Goal: Task Accomplishment & Management: Complete application form

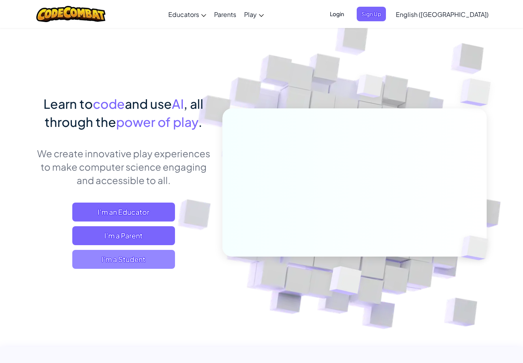
click at [114, 263] on span "I'm a Student" at bounding box center [123, 259] width 103 height 19
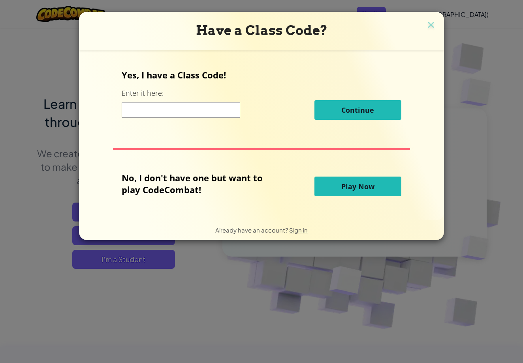
click at [333, 187] on button "Play Now" at bounding box center [357, 187] width 87 height 20
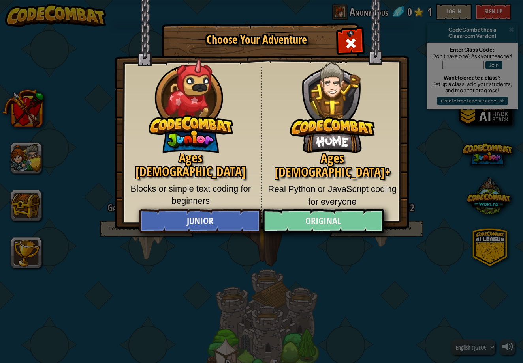
click at [316, 221] on link "Original" at bounding box center [323, 222] width 122 height 24
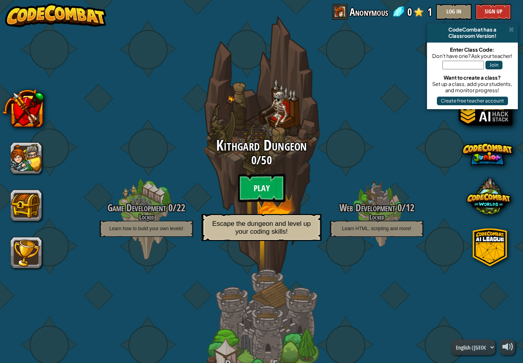
click at [262, 186] on btn "Play" at bounding box center [261, 188] width 47 height 28
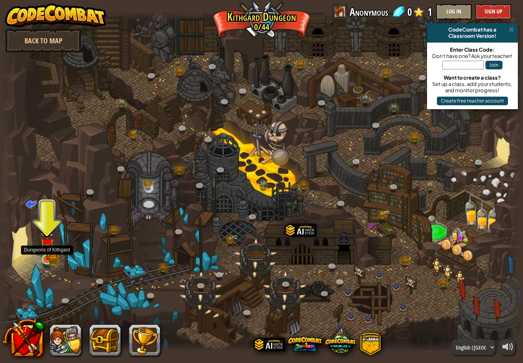
click at [49, 250] on img at bounding box center [47, 246] width 8 height 8
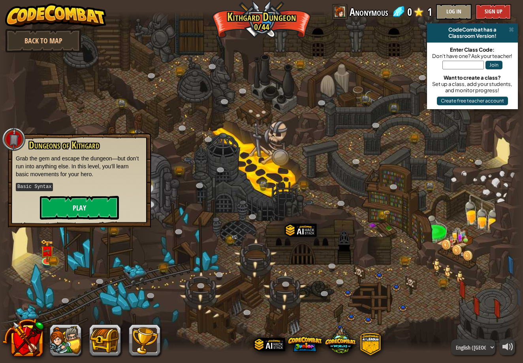
click at [71, 217] on button "Play" at bounding box center [79, 208] width 79 height 24
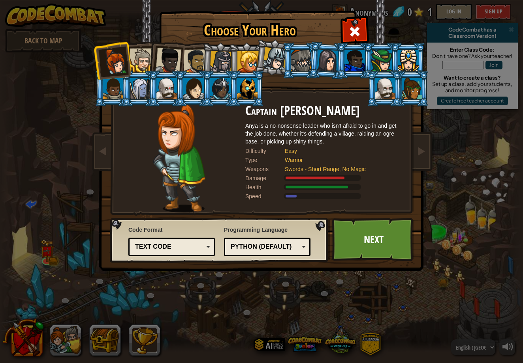
click at [401, 65] on div at bounding box center [408, 60] width 21 height 21
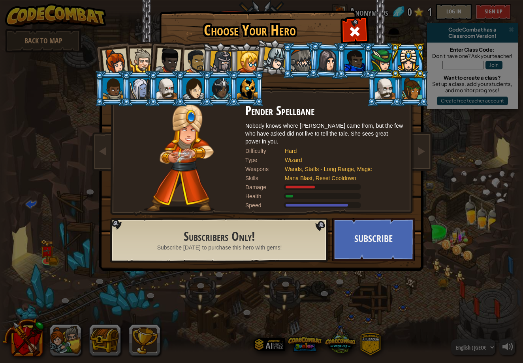
click at [395, 99] on div at bounding box center [385, 88] width 21 height 21
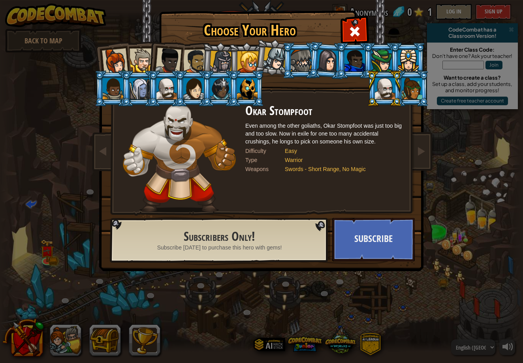
click at [251, 91] on div at bounding box center [247, 88] width 21 height 21
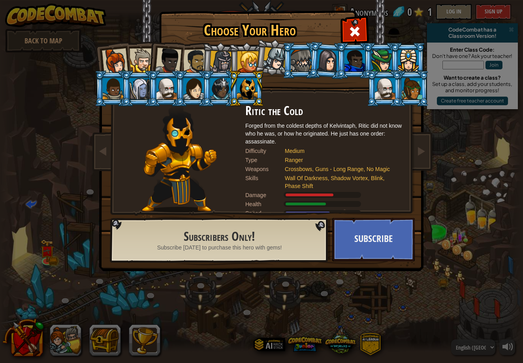
click at [276, 72] on li at bounding box center [272, 57] width 39 height 39
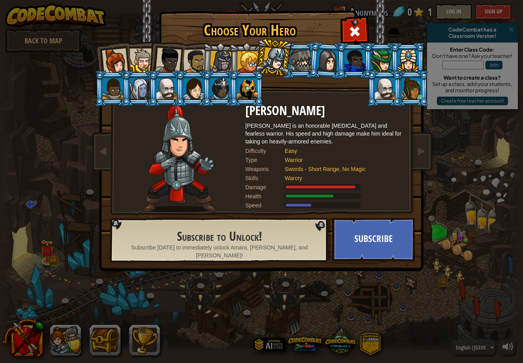
click at [254, 58] on div at bounding box center [247, 61] width 21 height 21
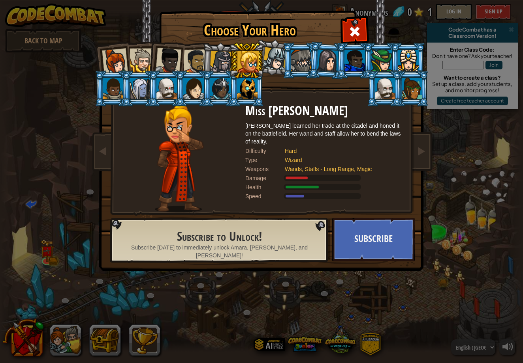
click at [227, 53] on div at bounding box center [221, 62] width 22 height 22
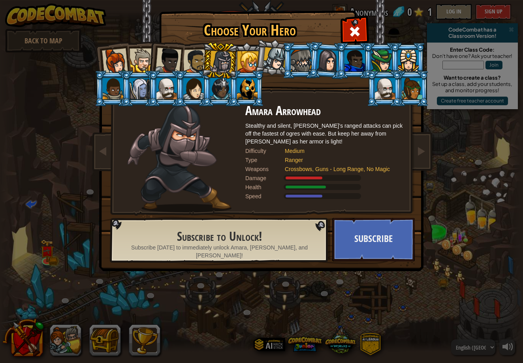
click at [144, 68] on div at bounding box center [141, 61] width 24 height 24
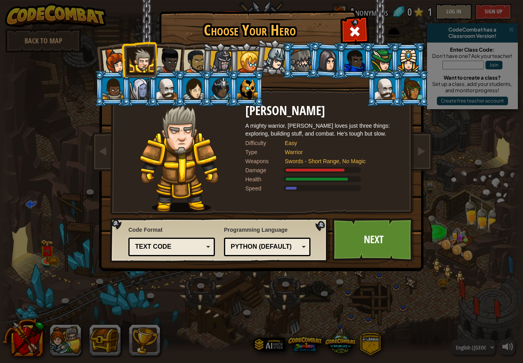
click at [164, 62] on div at bounding box center [168, 61] width 26 height 26
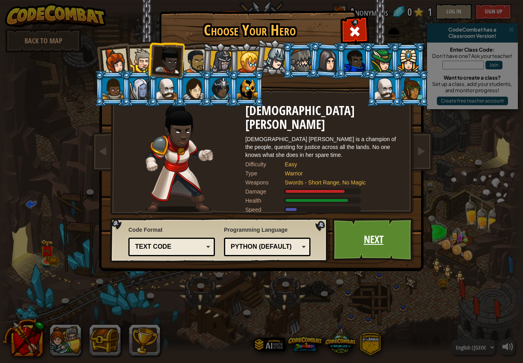
click at [394, 255] on link "Next" at bounding box center [373, 239] width 82 height 43
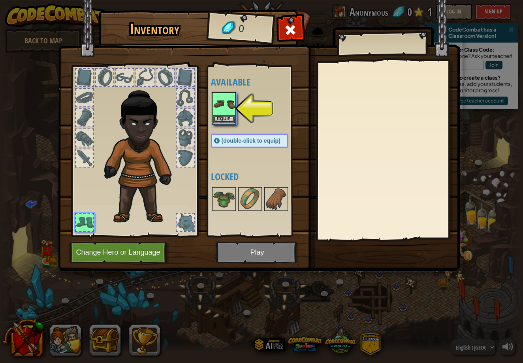
click at [231, 109] on img at bounding box center [224, 104] width 22 height 22
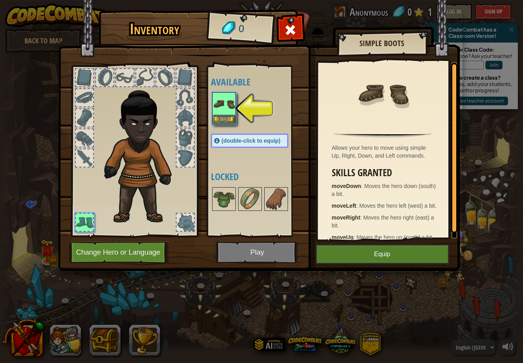
click at [231, 109] on img at bounding box center [224, 104] width 22 height 22
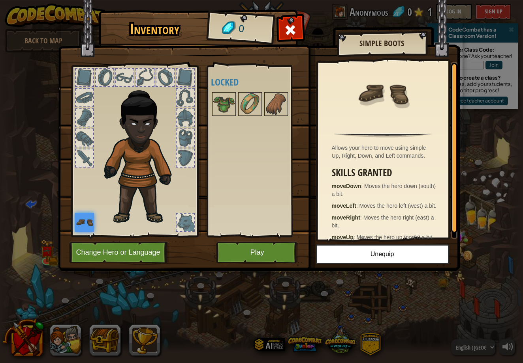
click at [253, 251] on button "Play" at bounding box center [257, 253] width 82 height 22
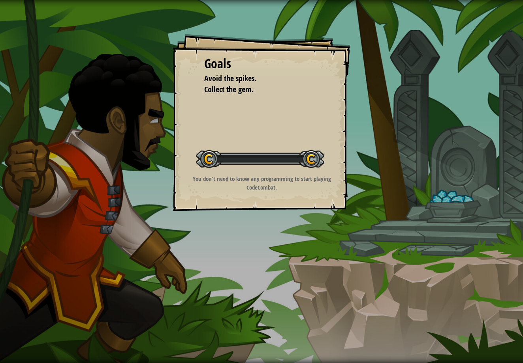
click at [253, 251] on div "Goals Avoid the spikes. Collect the gem. Start Level Error loading from server.…" at bounding box center [261, 181] width 523 height 363
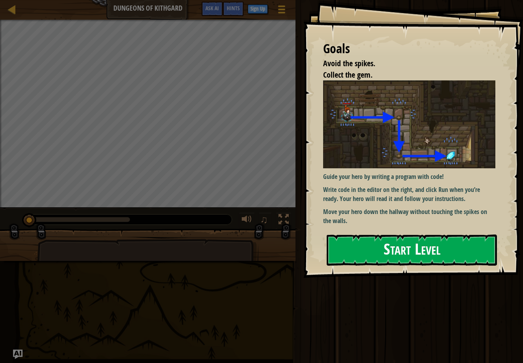
click at [467, 244] on button "Start Level" at bounding box center [411, 250] width 170 height 31
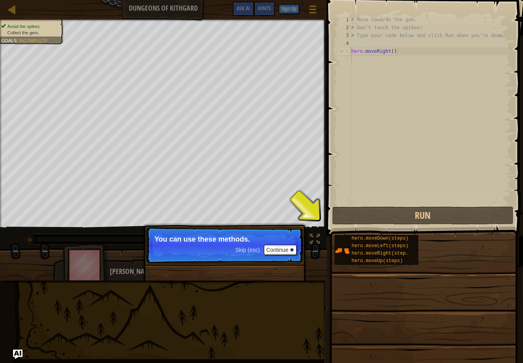
type textarea "hero.moveRight()"
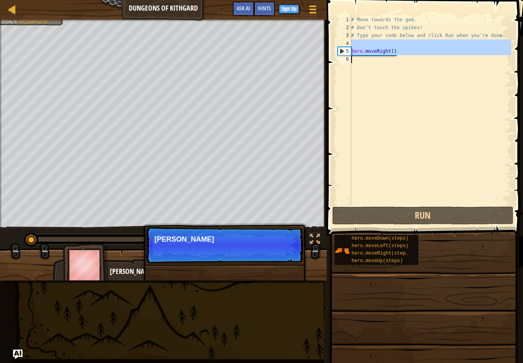
type textarea "hero.moveRight()"
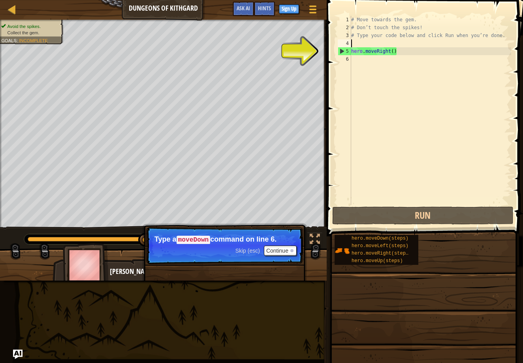
click at [365, 66] on div "# Move towards the gem. # Don’t touch the spikes! # Type your code below and cl…" at bounding box center [429, 118] width 161 height 205
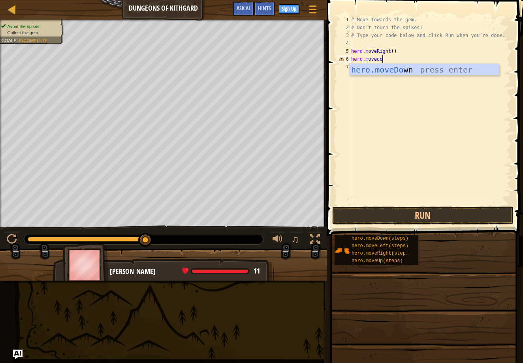
scroll to position [4, 2]
type textarea "hero.movedown"
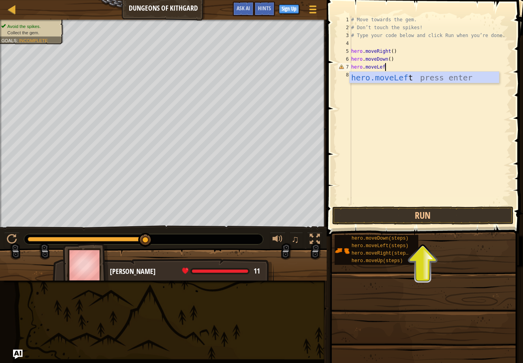
type textarea "hero.moveLeft"
type textarea "\"
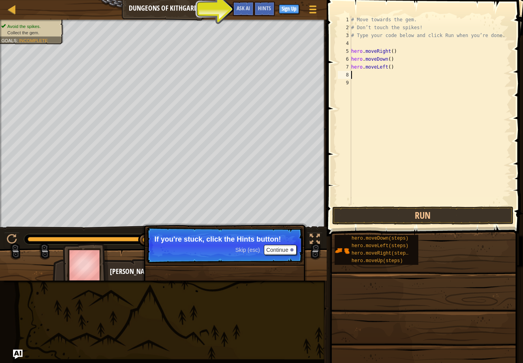
click at [423, 206] on span at bounding box center [425, 107] width 202 height 260
click at [429, 220] on button "Run" at bounding box center [422, 216] width 181 height 18
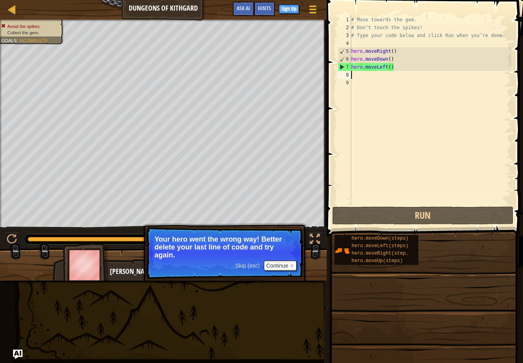
click at [407, 66] on div "# Move towards the gem. # Don’t touch the spikes! # Type your code below and cl…" at bounding box center [429, 118] width 161 height 205
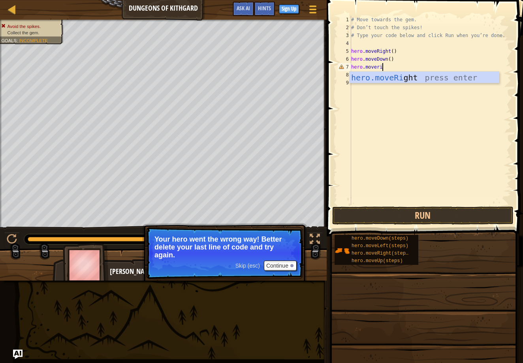
scroll to position [4, 2]
type textarea "hero.moveright"
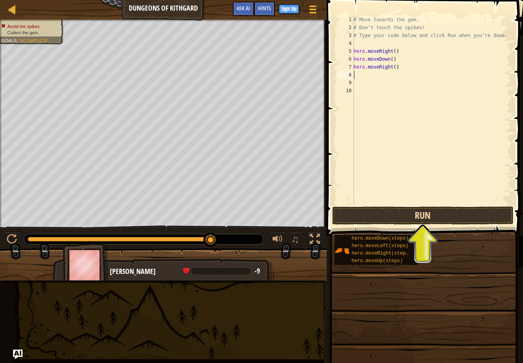
click at [471, 213] on button "Run" at bounding box center [422, 216] width 181 height 18
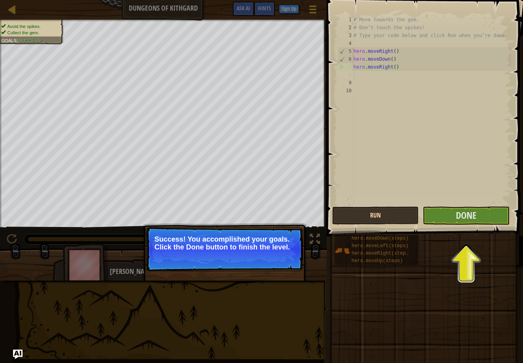
click at [354, 214] on button "Run" at bounding box center [375, 216] width 86 height 18
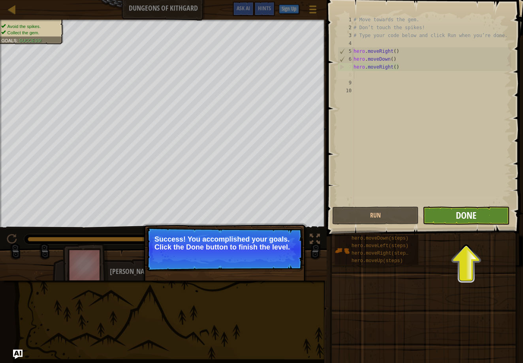
click at [472, 209] on button "Done" at bounding box center [465, 216] width 86 height 18
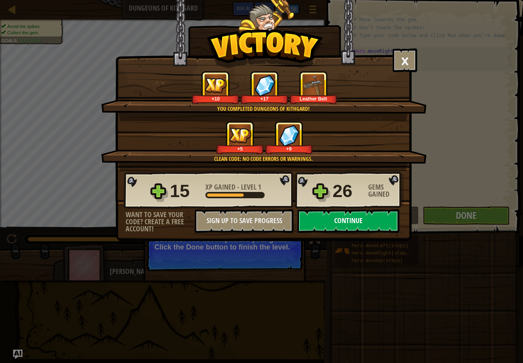
click at [358, 225] on button "Continue" at bounding box center [348, 222] width 102 height 24
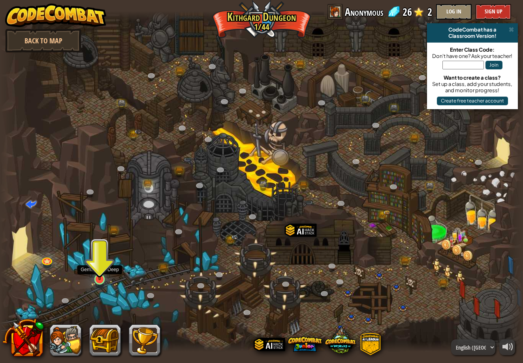
click at [95, 277] on img at bounding box center [100, 265] width 14 height 32
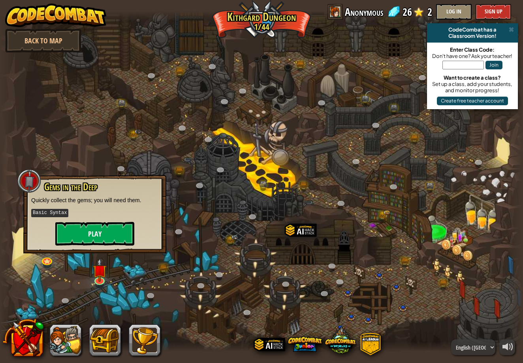
click at [116, 227] on button "Play" at bounding box center [94, 234] width 79 height 24
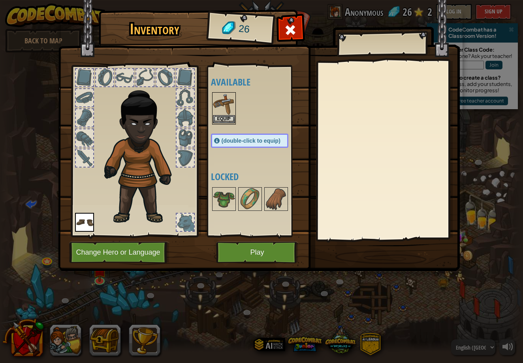
click at [219, 109] on img at bounding box center [224, 104] width 22 height 22
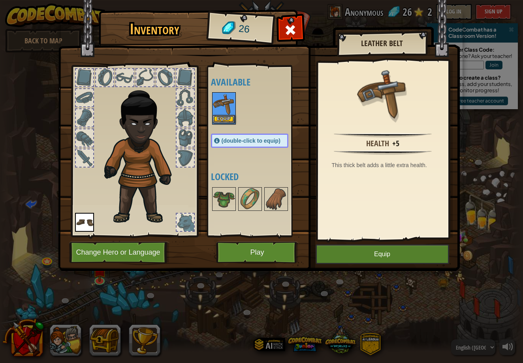
click at [219, 109] on img at bounding box center [224, 104] width 22 height 22
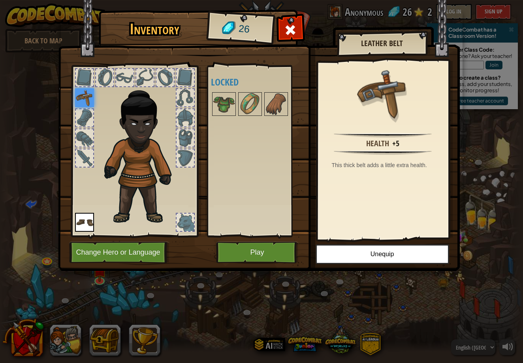
click at [457, 331] on div "Inventory 26 Available Equip Equip (double-click to equip) Locked Leather Belt …" at bounding box center [261, 181] width 523 height 363
click at [247, 246] on button "Play" at bounding box center [257, 253] width 82 height 22
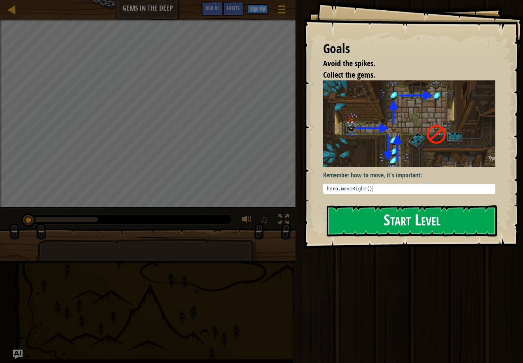
click at [451, 224] on button "Start Level" at bounding box center [411, 221] width 170 height 31
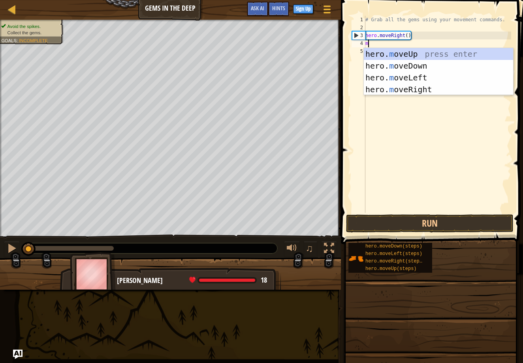
scroll to position [4, 0]
type textarea "mo"
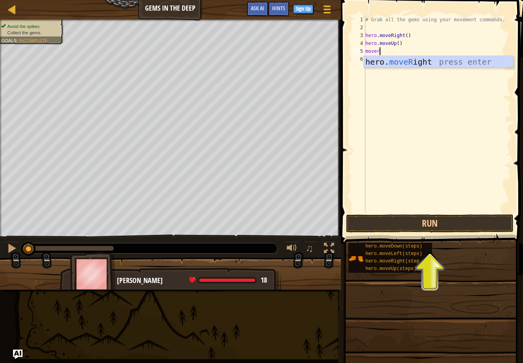
scroll to position [4, 1]
type textarea "moveri"
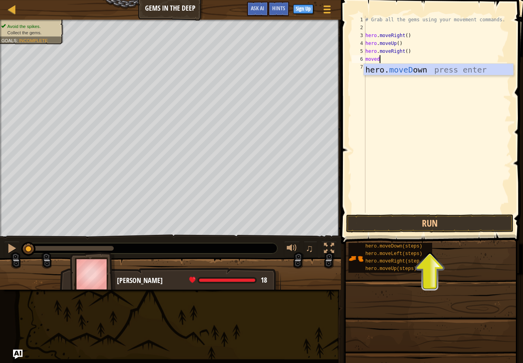
type textarea "movedo"
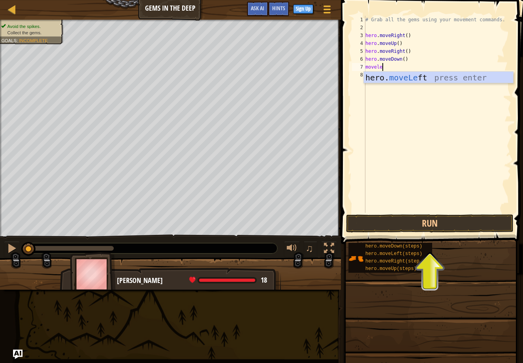
scroll to position [4, 1]
type textarea "moveleft"
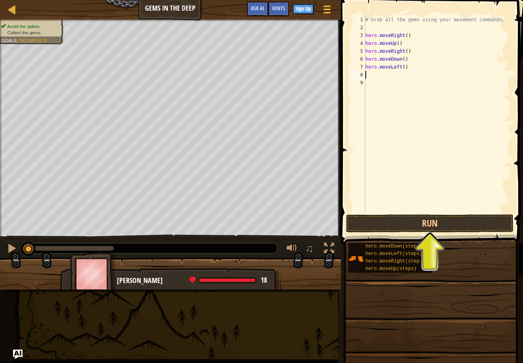
scroll to position [4, 0]
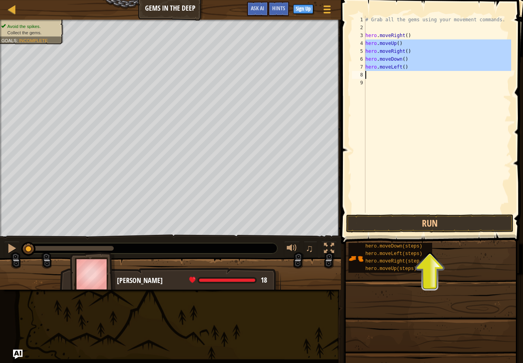
drag, startPoint x: 365, startPoint y: 44, endPoint x: 385, endPoint y: 67, distance: 30.0
click at [383, 72] on div "# Grab all the gems using your movement commands. hero . moveRight ( ) hero . m…" at bounding box center [436, 122] width 147 height 213
type textarea "hero.moveLeft()"
drag, startPoint x: 366, startPoint y: 42, endPoint x: 410, endPoint y: 69, distance: 51.8
click at [409, 70] on div "# Grab all the gems using your movement commands. hero . moveRight ( ) hero . m…" at bounding box center [436, 122] width 147 height 213
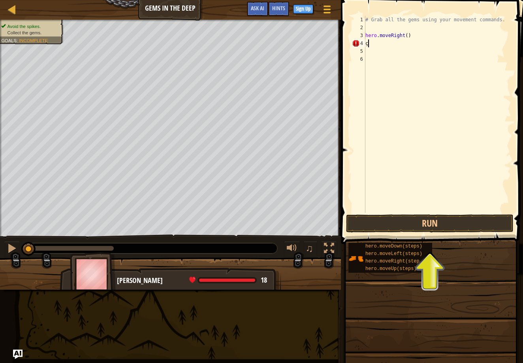
type textarea "hero.moveDown() hero.moveLeft()"
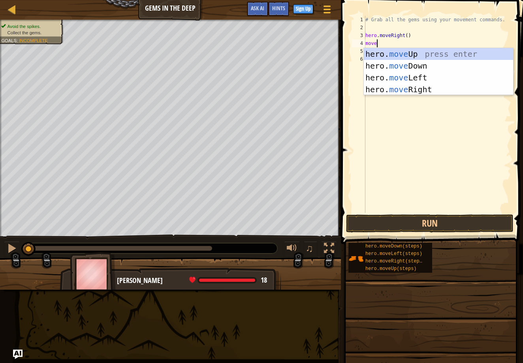
type textarea "moveu"
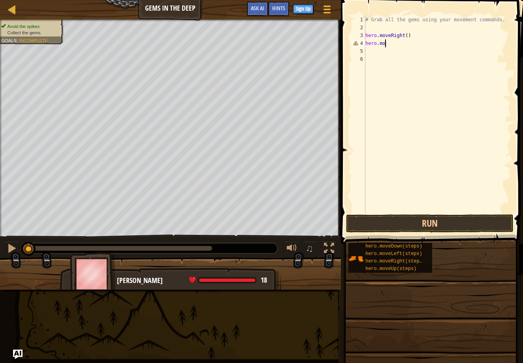
scroll to position [4, 2]
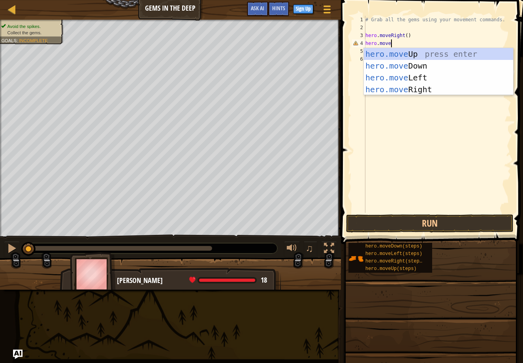
type textarea "hero.moved"
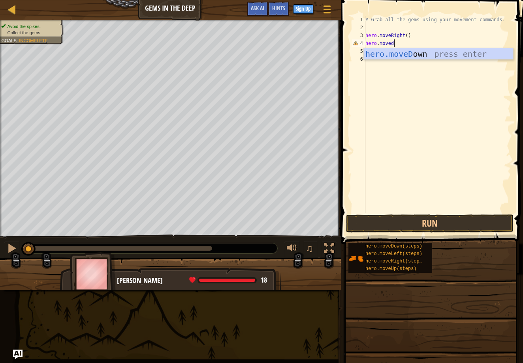
scroll to position [4, 0]
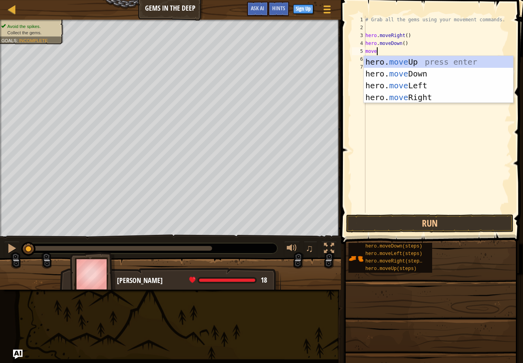
type textarea "moveu"
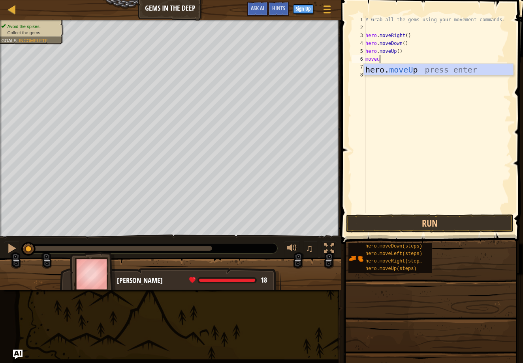
scroll to position [4, 1]
type textarea "moveup"
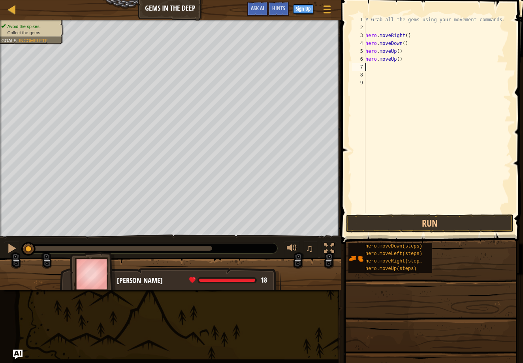
scroll to position [4, 0]
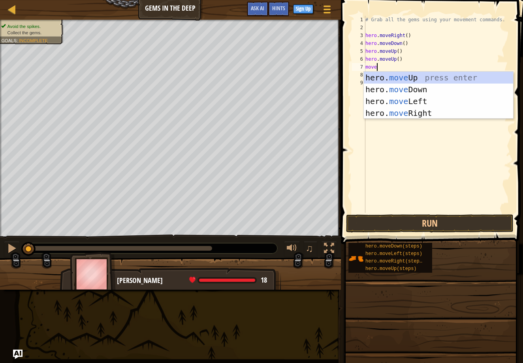
type textarea "mover"
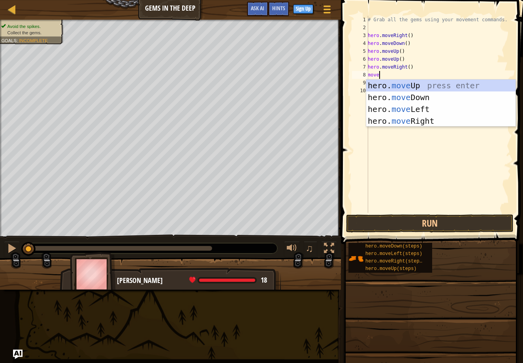
scroll to position [4, 0]
type textarea "moved"
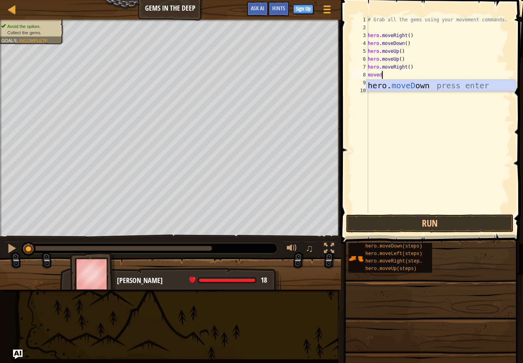
scroll to position [4, 0]
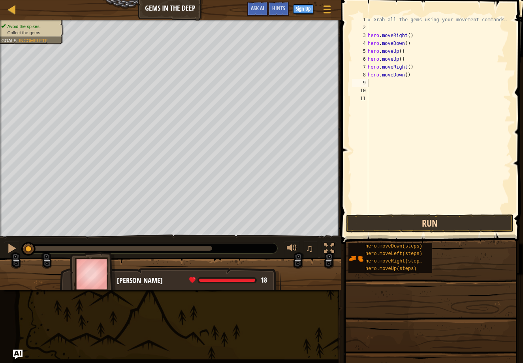
click at [401, 230] on button "Run" at bounding box center [429, 224] width 167 height 18
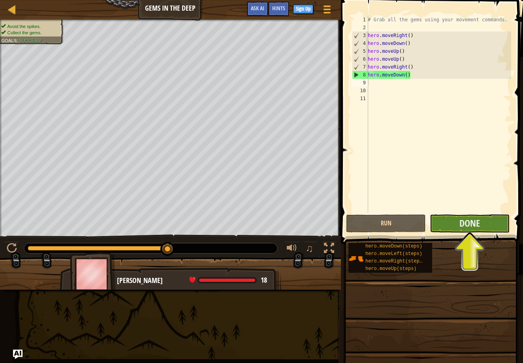
click at [468, 231] on button "Done" at bounding box center [469, 224] width 80 height 18
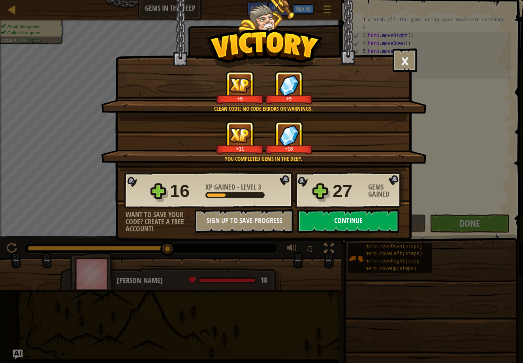
click at [358, 214] on button "Continue" at bounding box center [348, 222] width 102 height 24
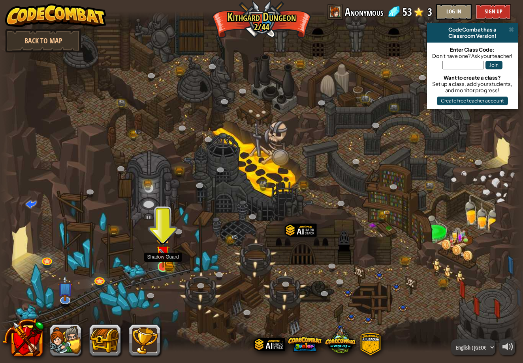
click at [161, 255] on img at bounding box center [163, 253] width 8 height 8
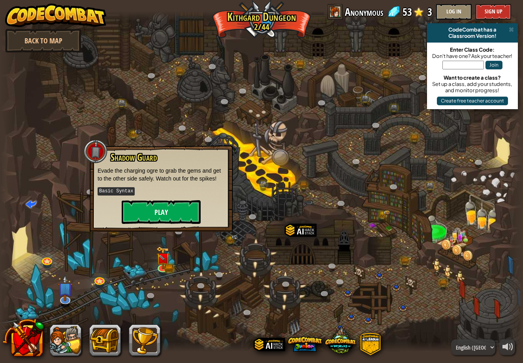
click at [178, 209] on button "Play" at bounding box center [161, 212] width 79 height 24
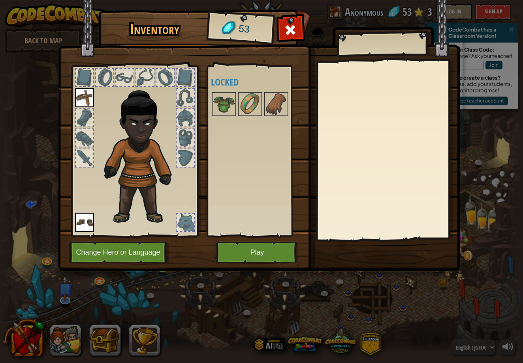
click at [239, 261] on button "Play" at bounding box center [257, 253] width 82 height 22
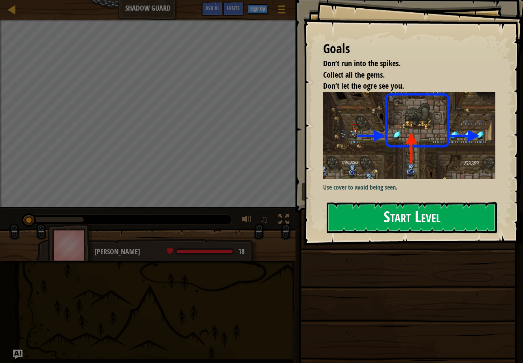
click at [378, 230] on button "Start Level" at bounding box center [411, 217] width 170 height 31
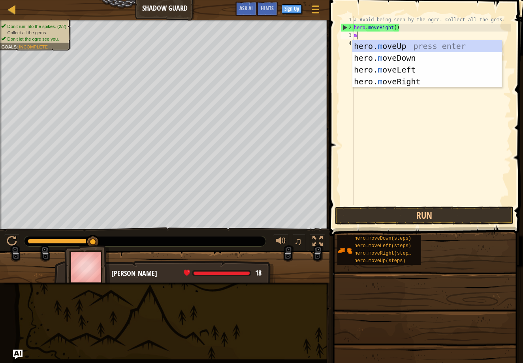
scroll to position [4, 0]
type textarea "moveu"
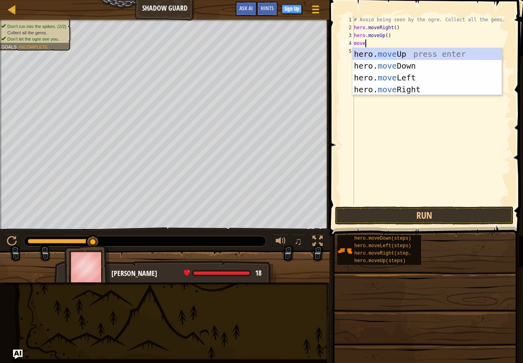
type textarea "mover"
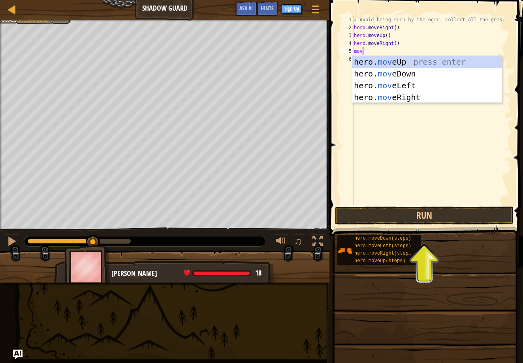
scroll to position [4, 0]
type textarea "moved"
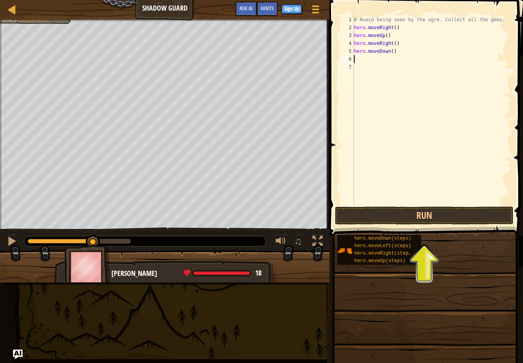
scroll to position [4, 0]
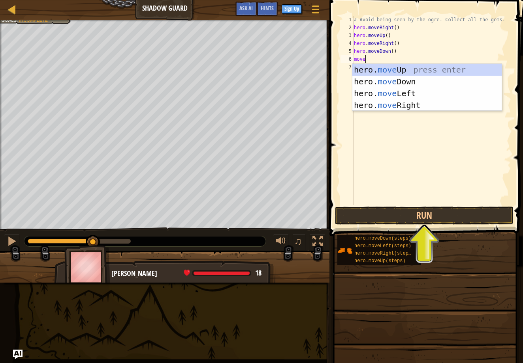
type textarea "mover"
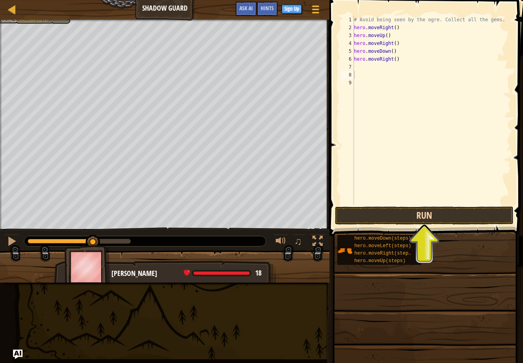
click at [372, 214] on button "Run" at bounding box center [424, 216] width 178 height 18
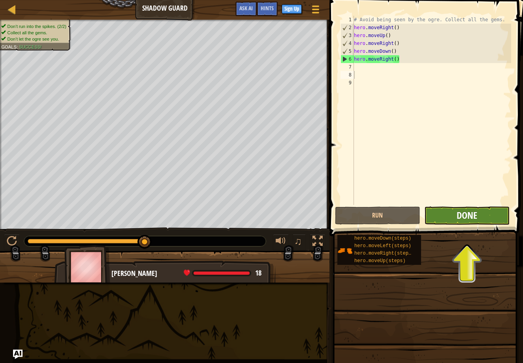
click at [462, 214] on span "Done" at bounding box center [466, 215] width 21 height 13
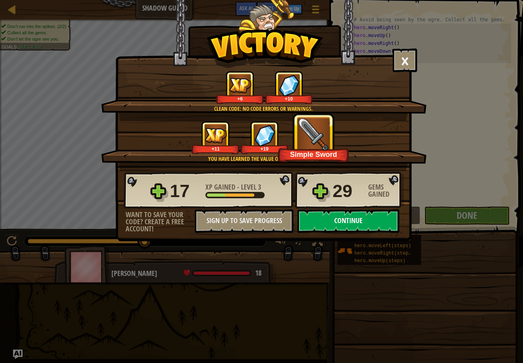
click at [320, 219] on button "Continue" at bounding box center [348, 222] width 102 height 24
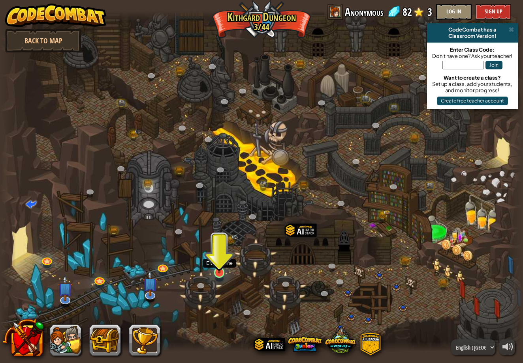
click at [219, 275] on link at bounding box center [219, 273] width 16 height 16
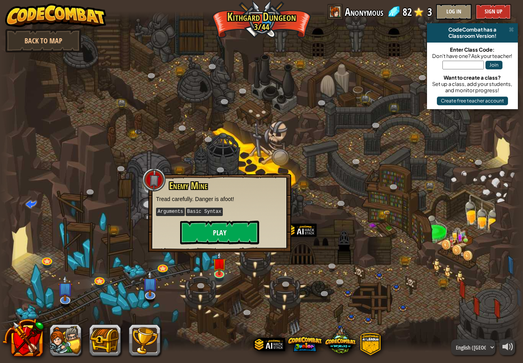
click at [229, 230] on button "Play" at bounding box center [219, 233] width 79 height 24
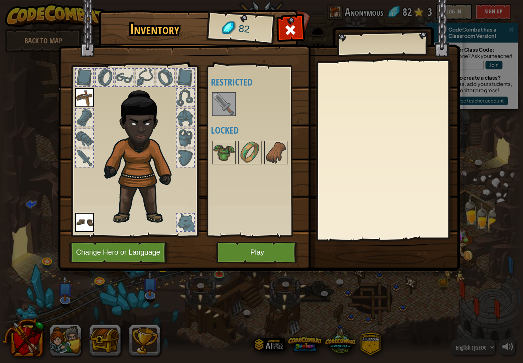
drag, startPoint x: 217, startPoint y: 114, endPoint x: 217, endPoint y: 120, distance: 5.2
click at [217, 120] on div "Available Equip Equip (double-click to equip) Restricted Locked" at bounding box center [257, 151] width 93 height 165
click at [220, 125] on h4 "Locked" at bounding box center [257, 130] width 93 height 10
click at [228, 110] on img at bounding box center [224, 104] width 22 height 22
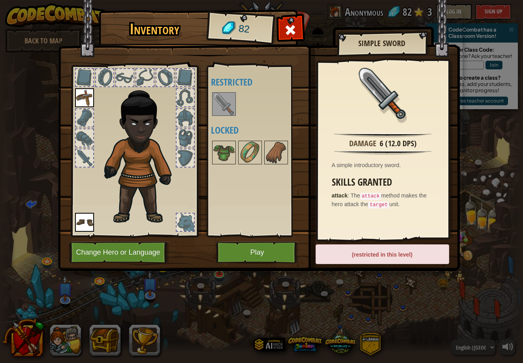
click at [244, 259] on button "Play" at bounding box center [257, 253] width 82 height 22
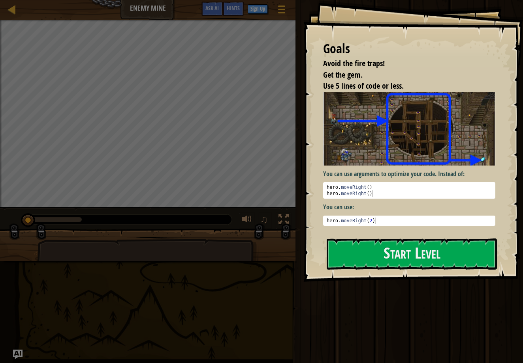
drag, startPoint x: 350, startPoint y: 77, endPoint x: 361, endPoint y: 90, distance: 16.2
click at [361, 90] on ul "Avoid the fire traps! Get the gem. Use 5 lines of code or less." at bounding box center [409, 75] width 172 height 34
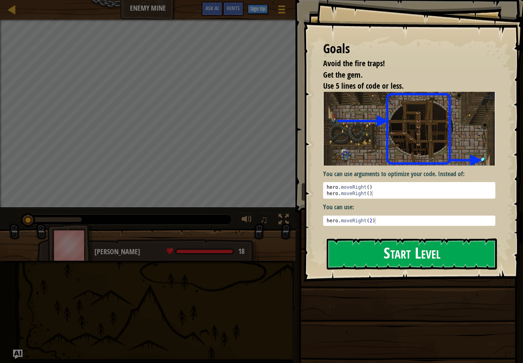
click at [423, 270] on button "Start Level" at bounding box center [411, 254] width 170 height 31
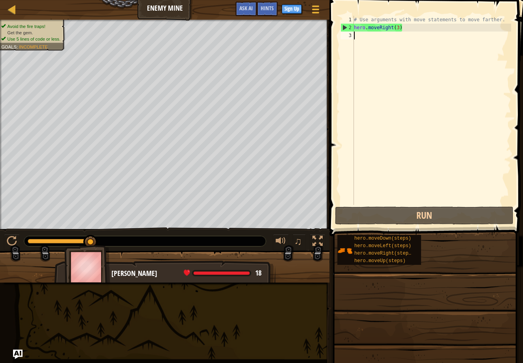
type textarea "u"
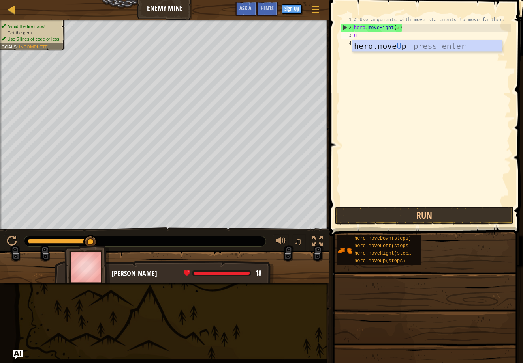
scroll to position [4, 0]
type textarea "moveup"
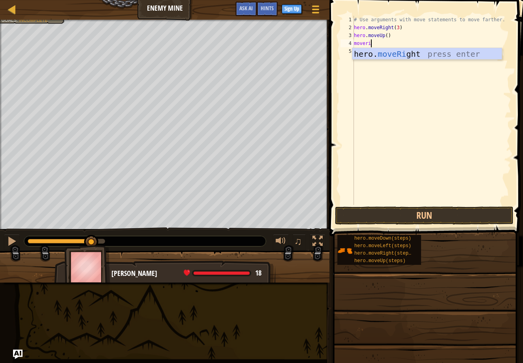
scroll to position [4, 2]
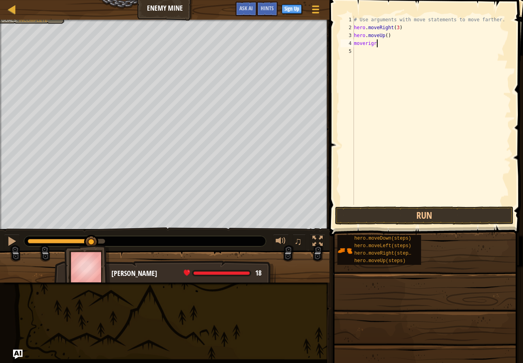
type textarea "moverigrt"
type textarea "mover"
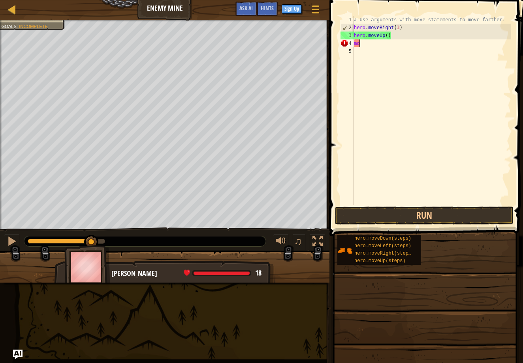
type textarea "m"
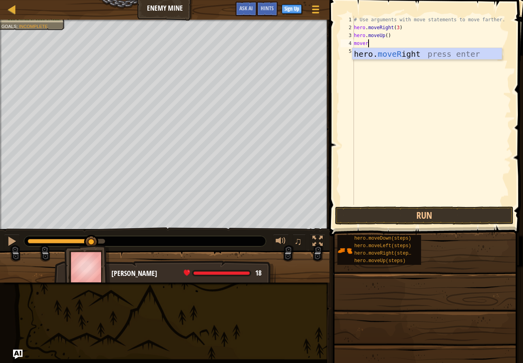
type textarea "moveri"
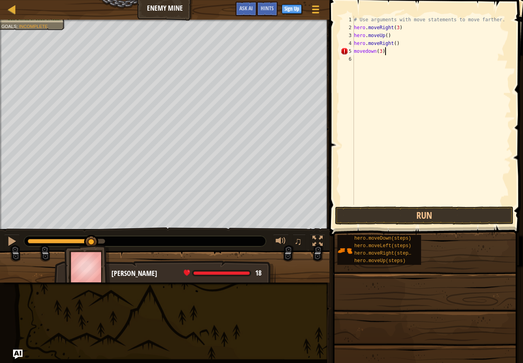
scroll to position [4, 2]
click at [368, 52] on div "# Use arguments with move statements to move farther. hero . moveRight ( 3 ) he…" at bounding box center [431, 118] width 159 height 205
click at [355, 50] on div "# Use arguments with move statements to move farther. hero . moveRight ( 3 ) he…" at bounding box center [431, 118] width 159 height 205
click at [440, 43] on div "# Use arguments with move statements to move farther. hero . moveRight ( 3 ) he…" at bounding box center [431, 118] width 159 height 205
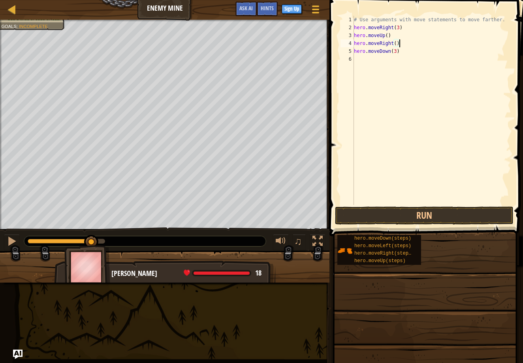
click at [439, 62] on div "# Use arguments with move statements to move farther. hero . moveRight ( 3 ) he…" at bounding box center [431, 118] width 159 height 205
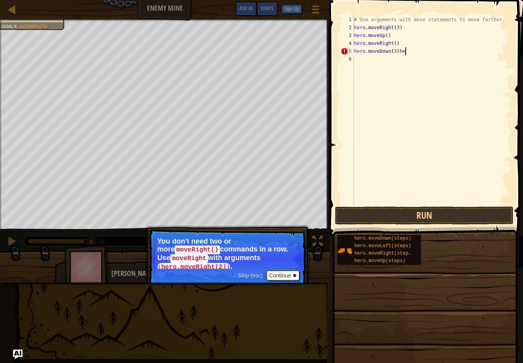
scroll to position [4, 4]
type textarea "hero.moveDown(3)"
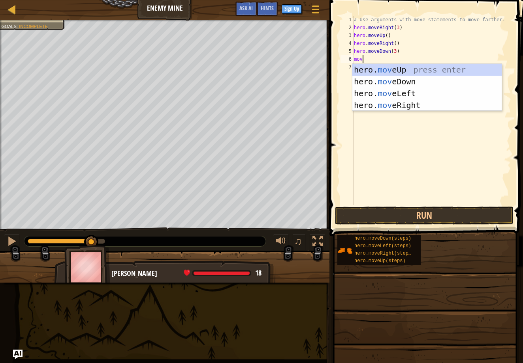
scroll to position [4, 0]
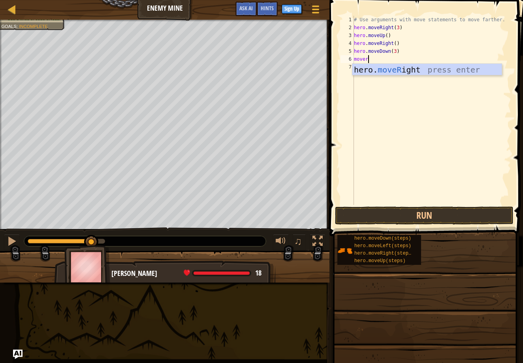
type textarea "moveri"
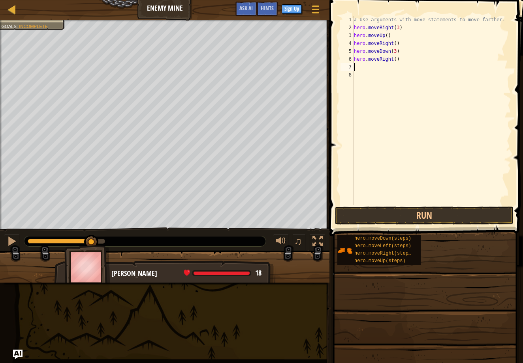
scroll to position [4, 0]
click at [397, 59] on div "# Use arguments with move statements to move farther. hero . moveRight ( 3 ) he…" at bounding box center [431, 118] width 159 height 205
click at [456, 55] on div "# Use arguments with move statements to move farther. hero . moveRight ( 3 ) he…" at bounding box center [431, 118] width 159 height 205
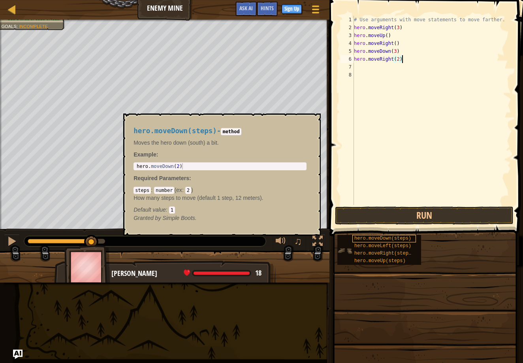
type textarea "hero.moveRight(2)"
click at [376, 238] on span "hero.moveDown(steps)" at bounding box center [382, 239] width 57 height 6
click at [380, 217] on button "Run" at bounding box center [424, 216] width 178 height 18
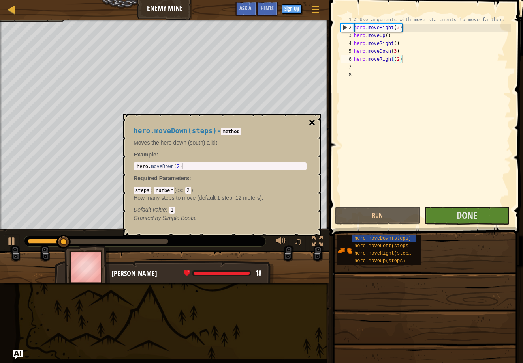
click at [309, 123] on button "×" at bounding box center [312, 122] width 6 height 11
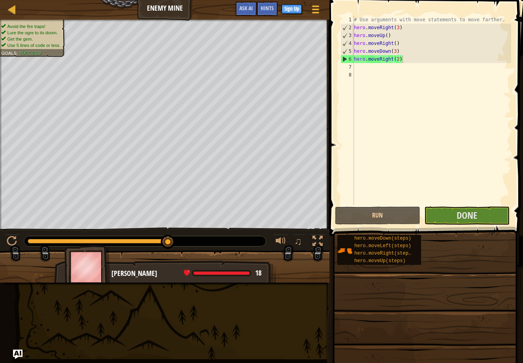
click at [485, 206] on span at bounding box center [427, 107] width 200 height 260
click at [484, 212] on button "Done" at bounding box center [466, 216] width 85 height 18
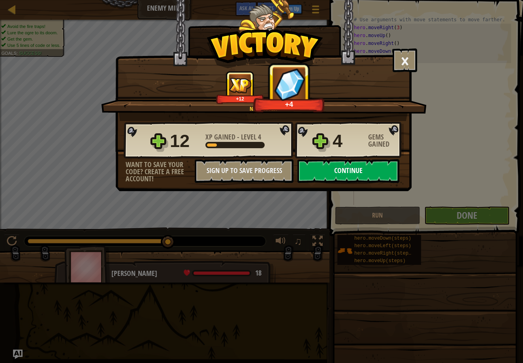
click at [363, 166] on button "Continue" at bounding box center [348, 171] width 102 height 24
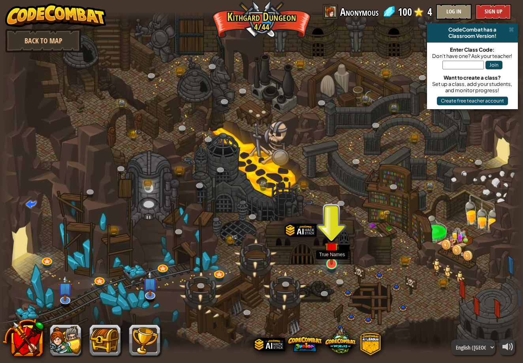
click at [333, 266] on link at bounding box center [331, 264] width 16 height 16
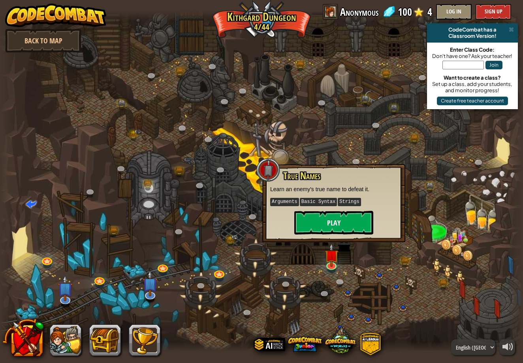
click at [355, 219] on button "Play" at bounding box center [333, 223] width 79 height 24
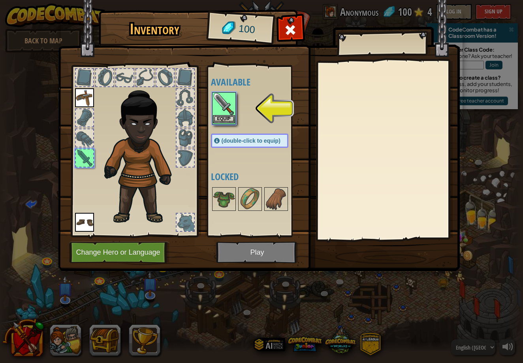
click at [218, 115] on button "Equip" at bounding box center [224, 119] width 22 height 8
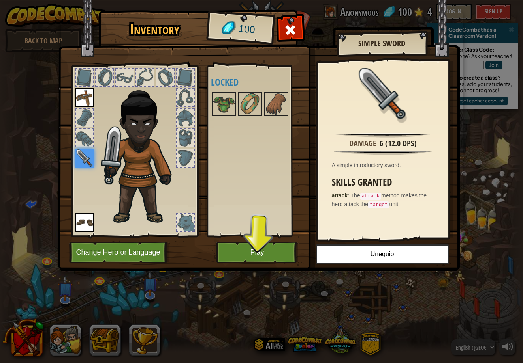
click at [258, 253] on button "Play" at bounding box center [257, 253] width 82 height 22
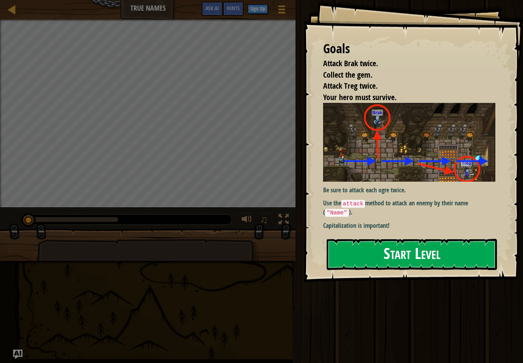
click at [390, 258] on button "Start Level" at bounding box center [411, 254] width 170 height 31
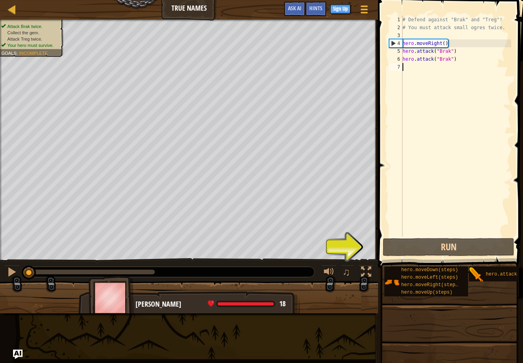
type textarea "a"
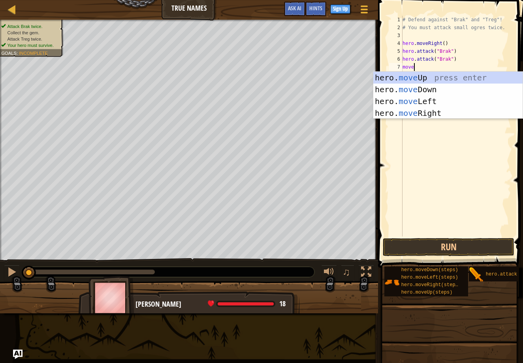
type textarea "mover"
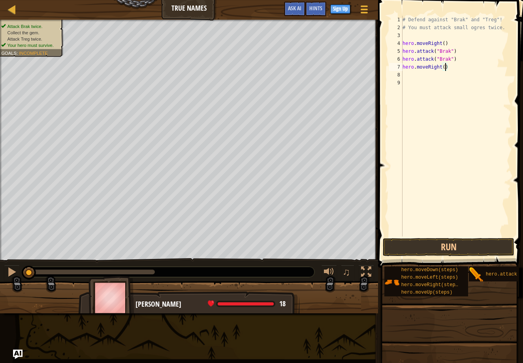
click at [445, 66] on div "# Defend against "Brak" and "Treg"! # You must attack small ogres twice. hero .…" at bounding box center [456, 134] width 110 height 237
type textarea "hero.moveRight(2)"
click at [415, 82] on div "# Defend against "Brak" and "Treg"! # You must attack small ogres twice. hero .…" at bounding box center [456, 134] width 110 height 237
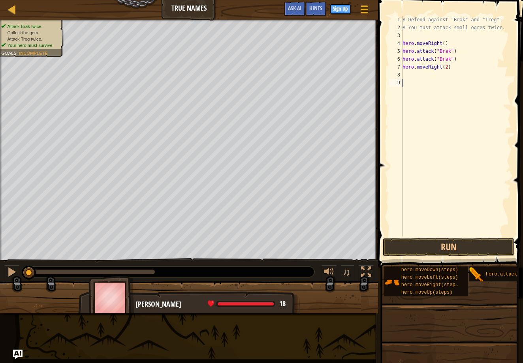
click at [415, 80] on div "# Defend against "Brak" and "Treg"! # You must attack small ogres twice. hero .…" at bounding box center [456, 134] width 110 height 237
click at [415, 78] on div "# Defend against "Brak" and "Treg"! # You must attack small ogres twice. hero .…" at bounding box center [456, 134] width 110 height 237
click at [423, 75] on div "# Defend against "Brak" and "Treg"! # You must attack small ogres twice. hero .…" at bounding box center [456, 134] width 110 height 237
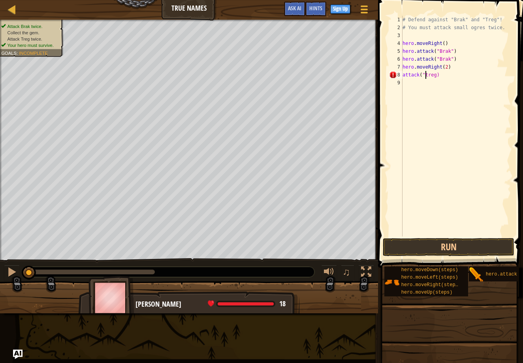
click at [436, 74] on div "# Defend against "Brak" and "Treg"! # You must attack small ogres twice. hero .…" at bounding box center [456, 134] width 110 height 237
click at [403, 76] on div "# Defend against "Brak" and "Treg"! # You must attack small ogres twice. hero .…" at bounding box center [456, 134] width 110 height 237
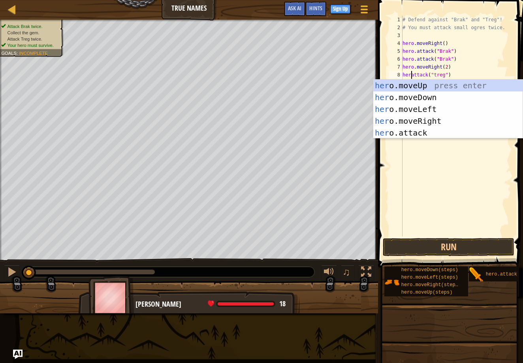
scroll to position [4, 1]
type textarea "hero.attack("treg")"
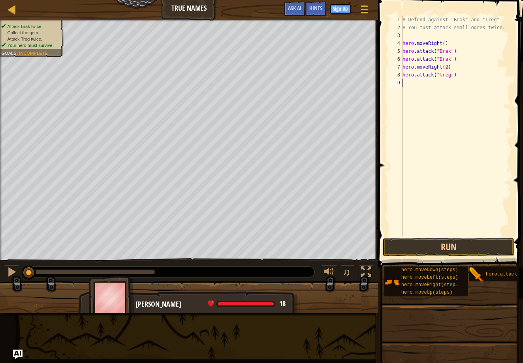
drag, startPoint x: 435, startPoint y: 173, endPoint x: 414, endPoint y: 174, distance: 21.3
click at [435, 173] on div "# Defend against "Brak" and "Treg"! # You must attack small ogres twice. hero .…" at bounding box center [456, 134] width 110 height 237
drag, startPoint x: 404, startPoint y: 75, endPoint x: 423, endPoint y: 71, distance: 20.0
click at [424, 71] on div "# Defend against "Brak" and "Treg"! # You must attack small ogres twice. hero .…" at bounding box center [456, 134] width 110 height 237
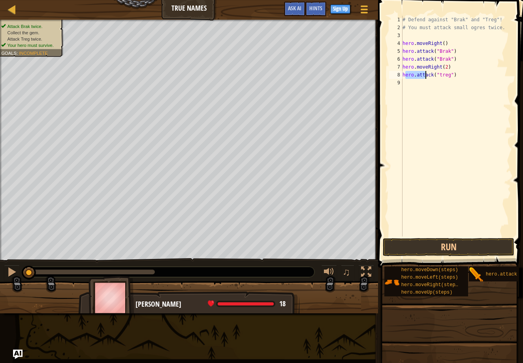
type textarea "hero.attack("treg")"
click at [421, 81] on div "# Defend against "Brak" and "Treg"! # You must attack small ogres twice. hero .…" at bounding box center [456, 134] width 110 height 237
click at [417, 253] on button "Run" at bounding box center [447, 247] width 131 height 18
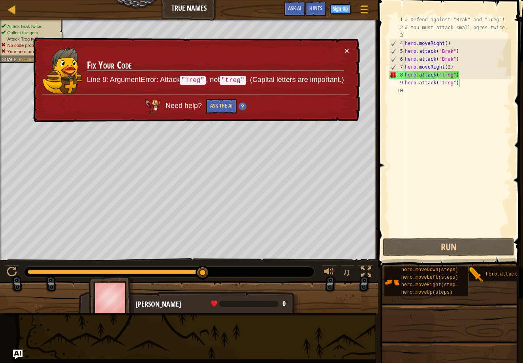
click at [349, 56] on div "× Fix Your Code Line 8: ArgumentError: Attack "Treg" , not "treg" . (Capital le…" at bounding box center [196, 79] width 328 height 85
click at [348, 53] on button "×" at bounding box center [346, 51] width 5 height 8
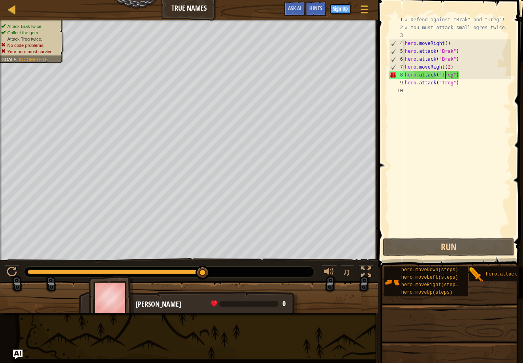
click at [444, 73] on div "# Defend against "Brak" and "Treg"! # You must attack small ogres twice. hero .…" at bounding box center [457, 134] width 108 height 237
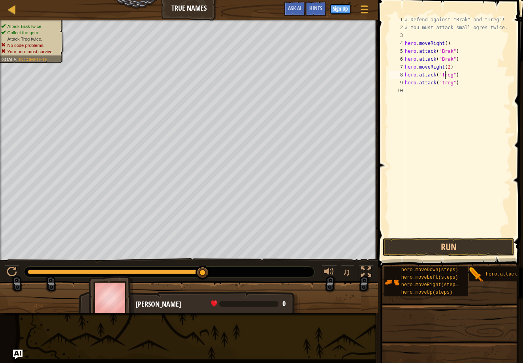
scroll to position [4, 3]
click at [444, 85] on div "# Defend against "Brak" and "Treg"! # You must attack small ogres twice. hero .…" at bounding box center [457, 134] width 108 height 237
type textarea "hero.attack("Treg")"
click at [399, 245] on button "Run" at bounding box center [447, 247] width 131 height 18
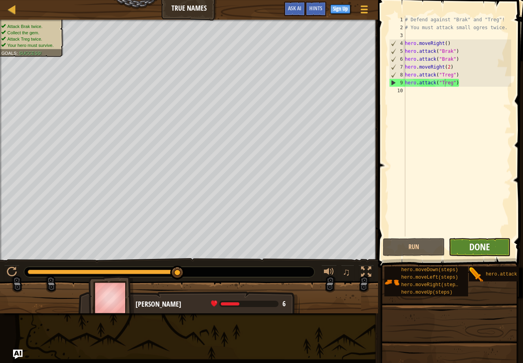
click at [477, 249] on span "Done" at bounding box center [479, 247] width 21 height 13
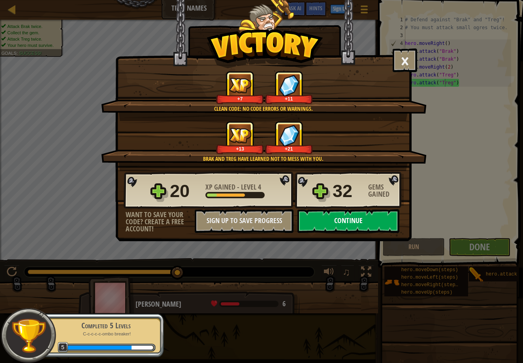
click at [348, 218] on button "Continue" at bounding box center [348, 222] width 102 height 24
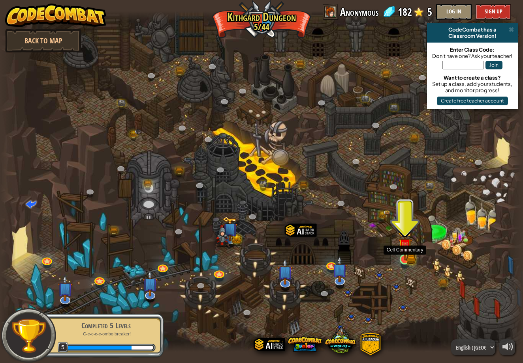
click at [409, 255] on img at bounding box center [405, 245] width 14 height 30
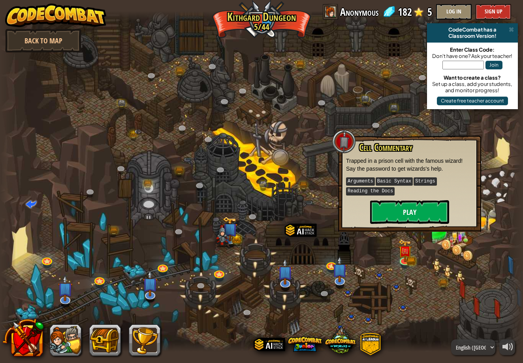
click at [400, 210] on button "Play" at bounding box center [409, 212] width 79 height 24
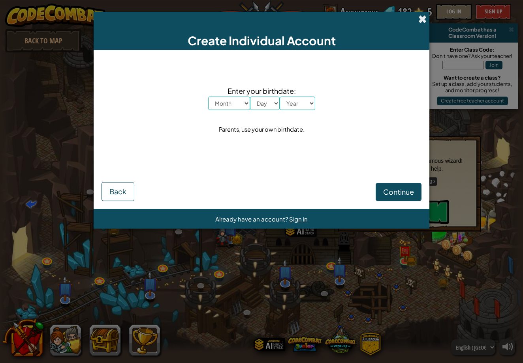
click at [422, 22] on span at bounding box center [422, 19] width 8 height 8
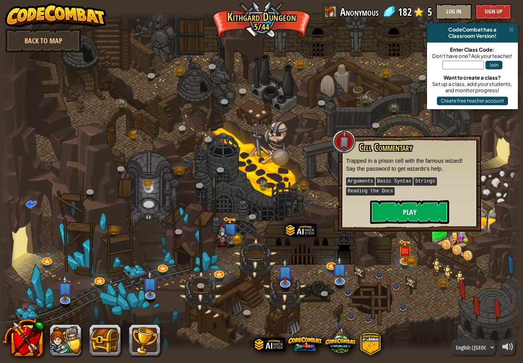
click at [414, 214] on button "Play" at bounding box center [409, 212] width 79 height 24
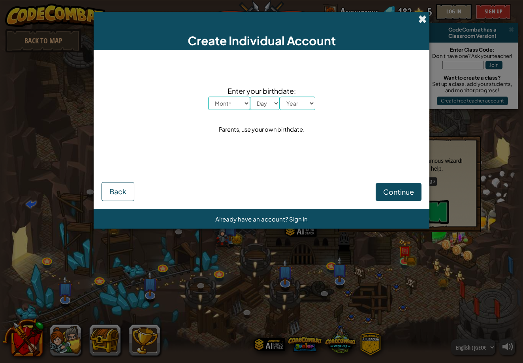
click at [418, 17] on span at bounding box center [422, 19] width 8 height 8
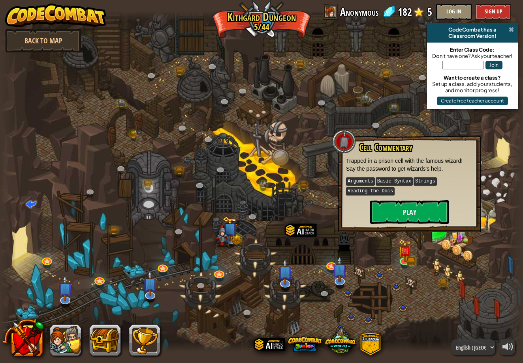
click at [510, 28] on span at bounding box center [510, 29] width 5 height 6
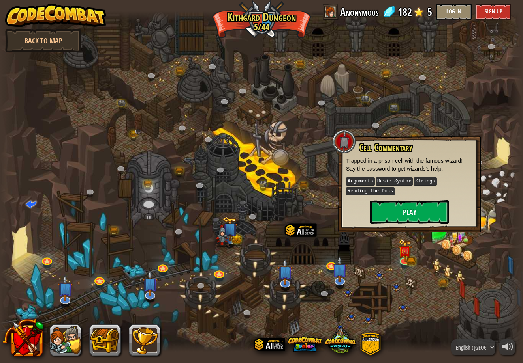
click at [430, 210] on button "Play" at bounding box center [409, 212] width 79 height 24
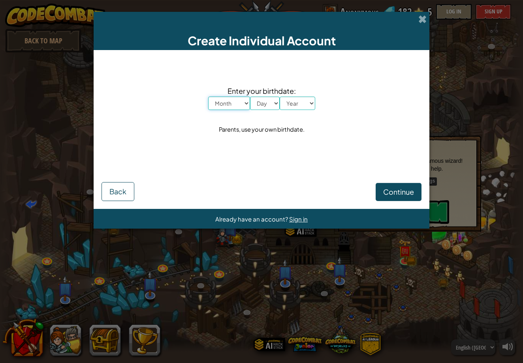
select select "1"
drag, startPoint x: 267, startPoint y: 101, endPoint x: 304, endPoint y: 102, distance: 37.5
click at [304, 102] on div "Month January February March April May June July August September October Novem…" at bounding box center [261, 103] width 107 height 13
select select "2012"
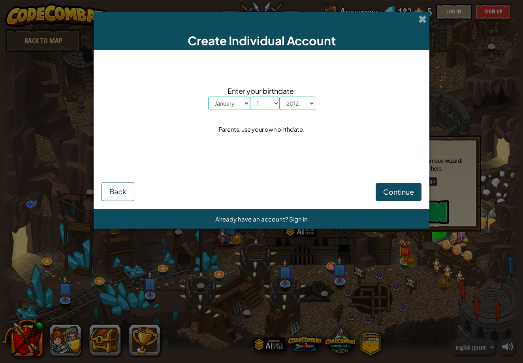
click at [406, 193] on span "Continue" at bounding box center [398, 191] width 31 height 9
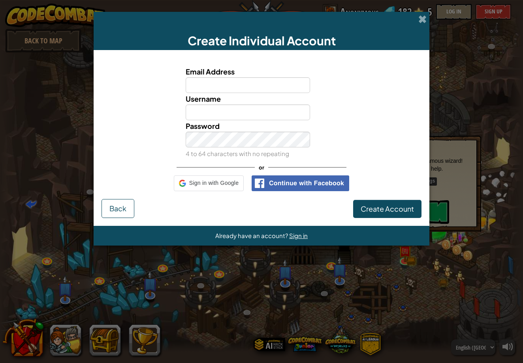
click at [334, 83] on div "Email Address" at bounding box center [261, 79] width 328 height 27
click at [279, 90] on input "Email Address" at bounding box center [247, 85] width 125 height 16
click at [330, 84] on div "Email Address" at bounding box center [261, 79] width 328 height 27
click at [305, 90] on input "Email Address" at bounding box center [247, 85] width 125 height 16
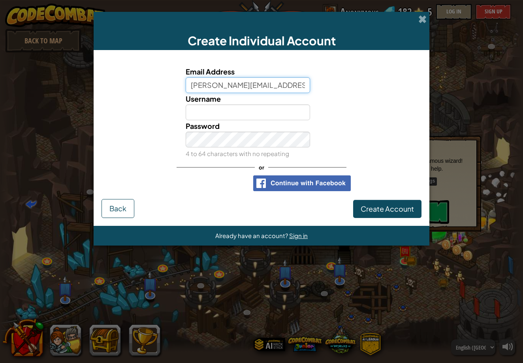
type input "[PERSON_NAME][EMAIL_ADDRESS][PERSON_NAME][DOMAIN_NAME]"
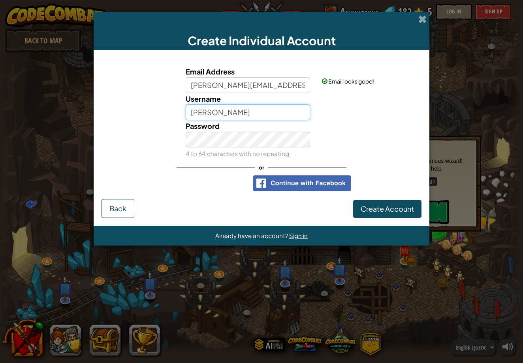
type input "[PERSON_NAME]"
type input "="
type input "StrawberryPudding"
click at [387, 209] on button "Create Account" at bounding box center [387, 209] width 68 height 18
click at [265, 116] on input "StrawberryPudding" at bounding box center [247, 113] width 125 height 16
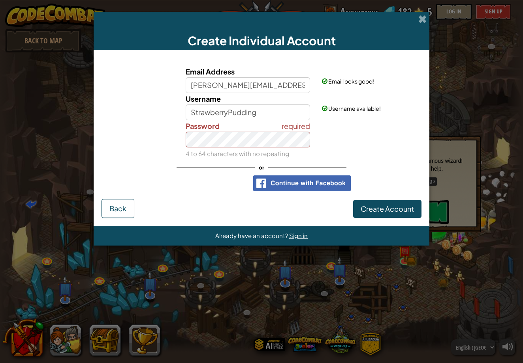
drag, startPoint x: 361, startPoint y: 169, endPoint x: 367, endPoint y: 182, distance: 14.1
click at [361, 169] on div "Email Address [PERSON_NAME][EMAIL_ADDRESS][PERSON_NAME][DOMAIN_NAME] Email look…" at bounding box center [261, 128] width 320 height 141
click at [390, 210] on span "Create Account" at bounding box center [386, 208] width 53 height 9
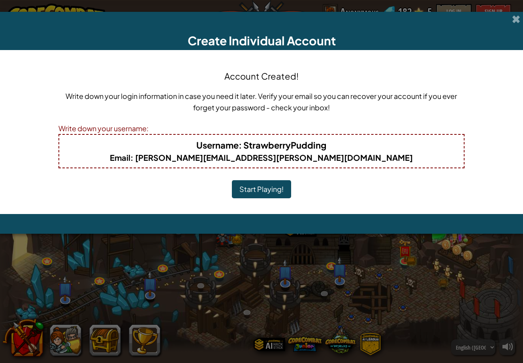
click at [263, 190] on button "Start Playing!" at bounding box center [261, 189] width 59 height 18
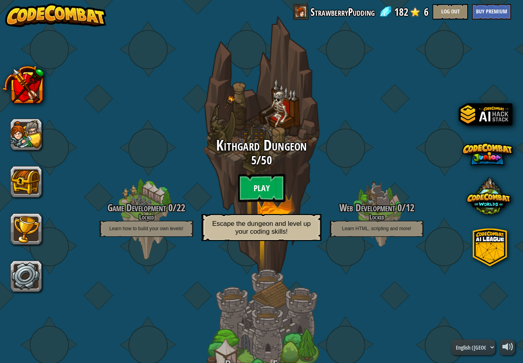
click at [263, 190] on btn "Play" at bounding box center [261, 188] width 47 height 28
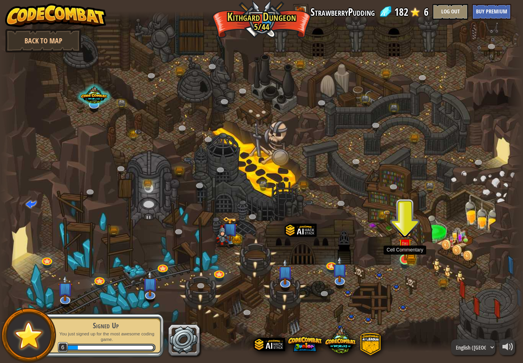
click at [407, 260] on img at bounding box center [405, 245] width 14 height 30
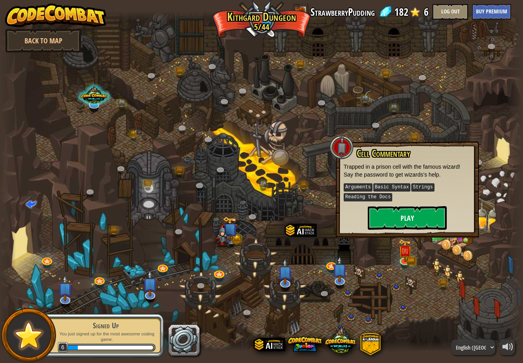
click at [393, 215] on button "Play" at bounding box center [406, 218] width 79 height 24
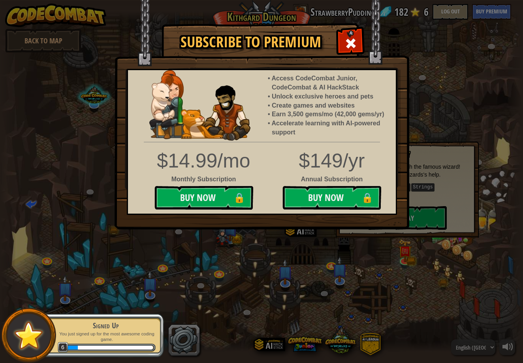
click at [412, 100] on div "Subscribe to Premium Access CodeCombat Junior, CodeCombat & AI HackStack Unlock…" at bounding box center [261, 181] width 523 height 363
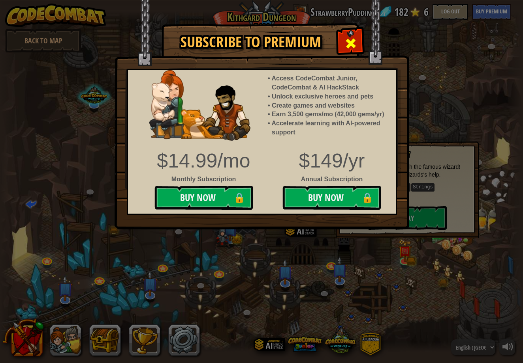
click at [346, 39] on span at bounding box center [350, 43] width 13 height 13
